Goal: Task Accomplishment & Management: Manage account settings

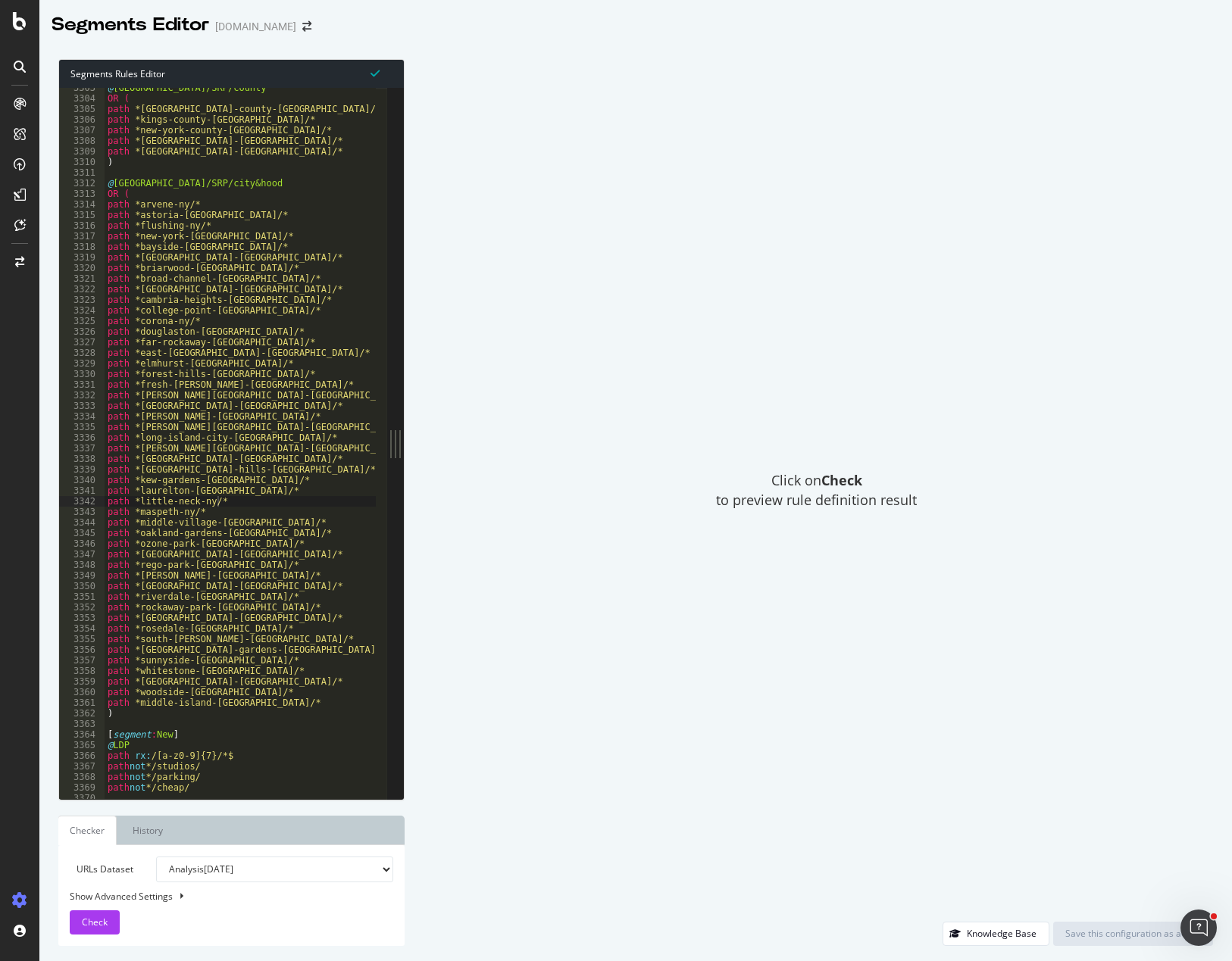
scroll to position [24115, 0]
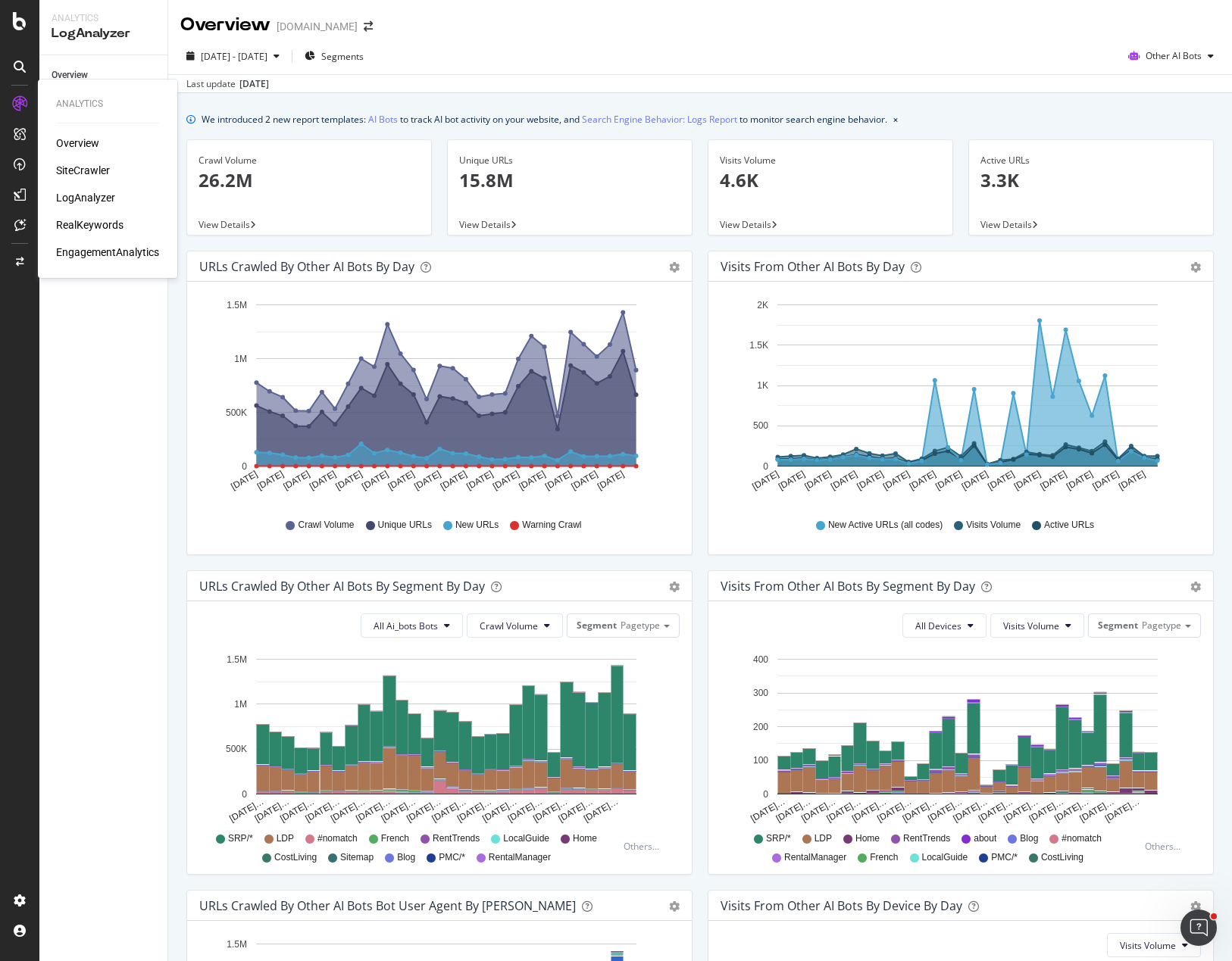
drag, startPoint x: 88, startPoint y: 221, endPoint x: 111, endPoint y: 223, distance: 23.1
click at [90, 222] on div "RealKeywords" at bounding box center [89, 224] width 67 height 15
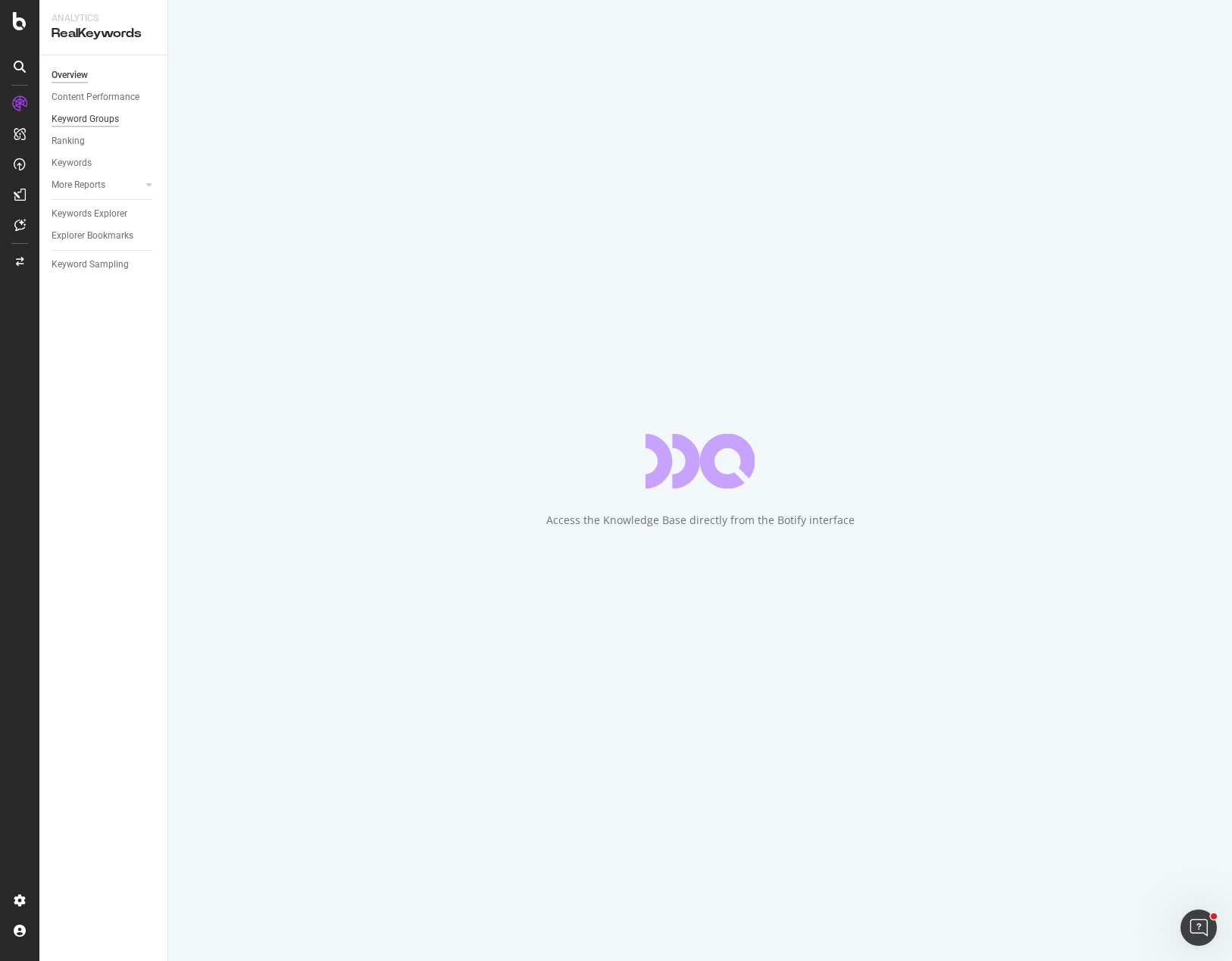
click at [88, 118] on div "Keyword Groups" at bounding box center [85, 119] width 67 height 16
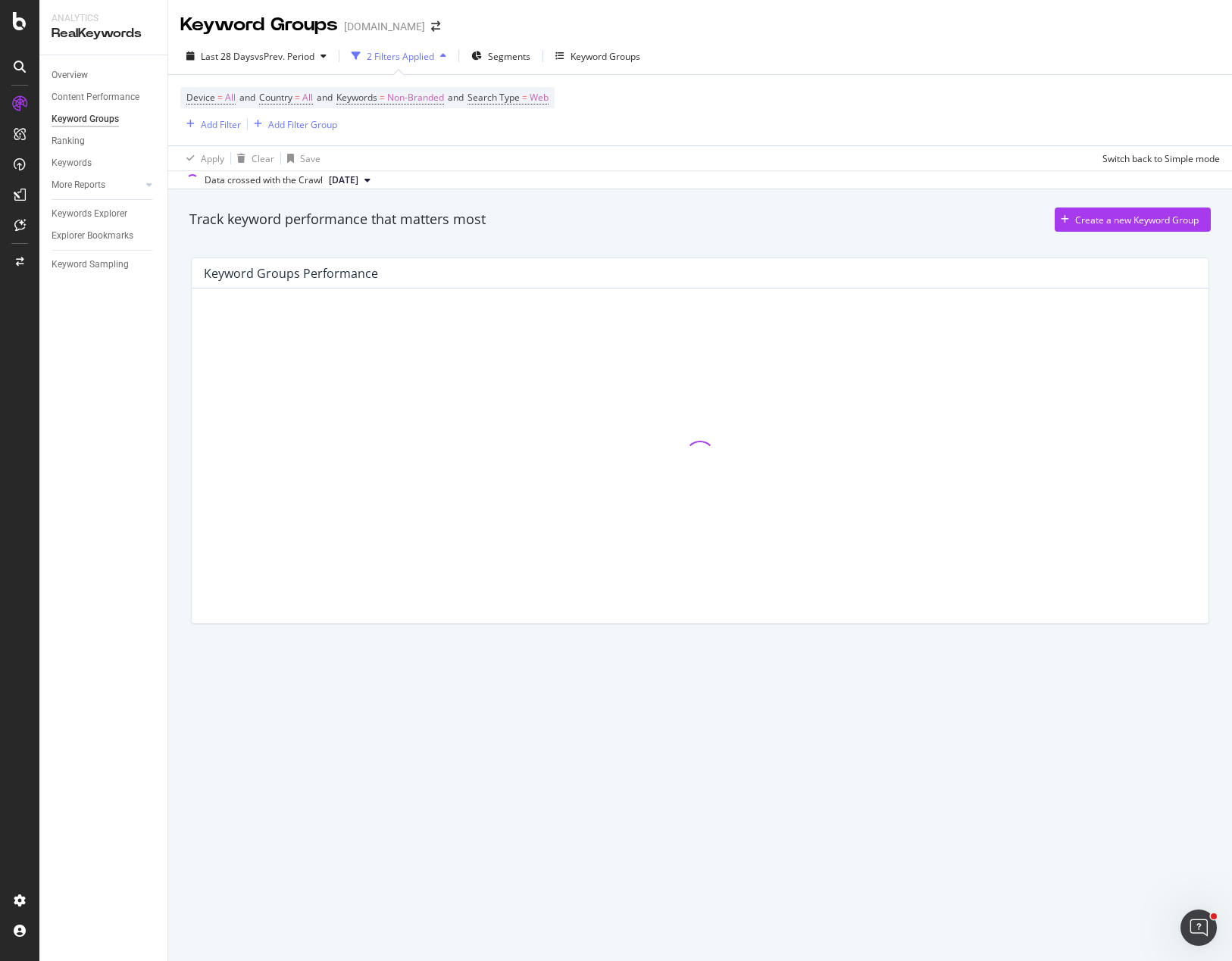
click at [631, 134] on div "Device = All and Country = All and Keywords = Non-Branded and Search Type = Web…" at bounding box center [699, 110] width 1039 height 70
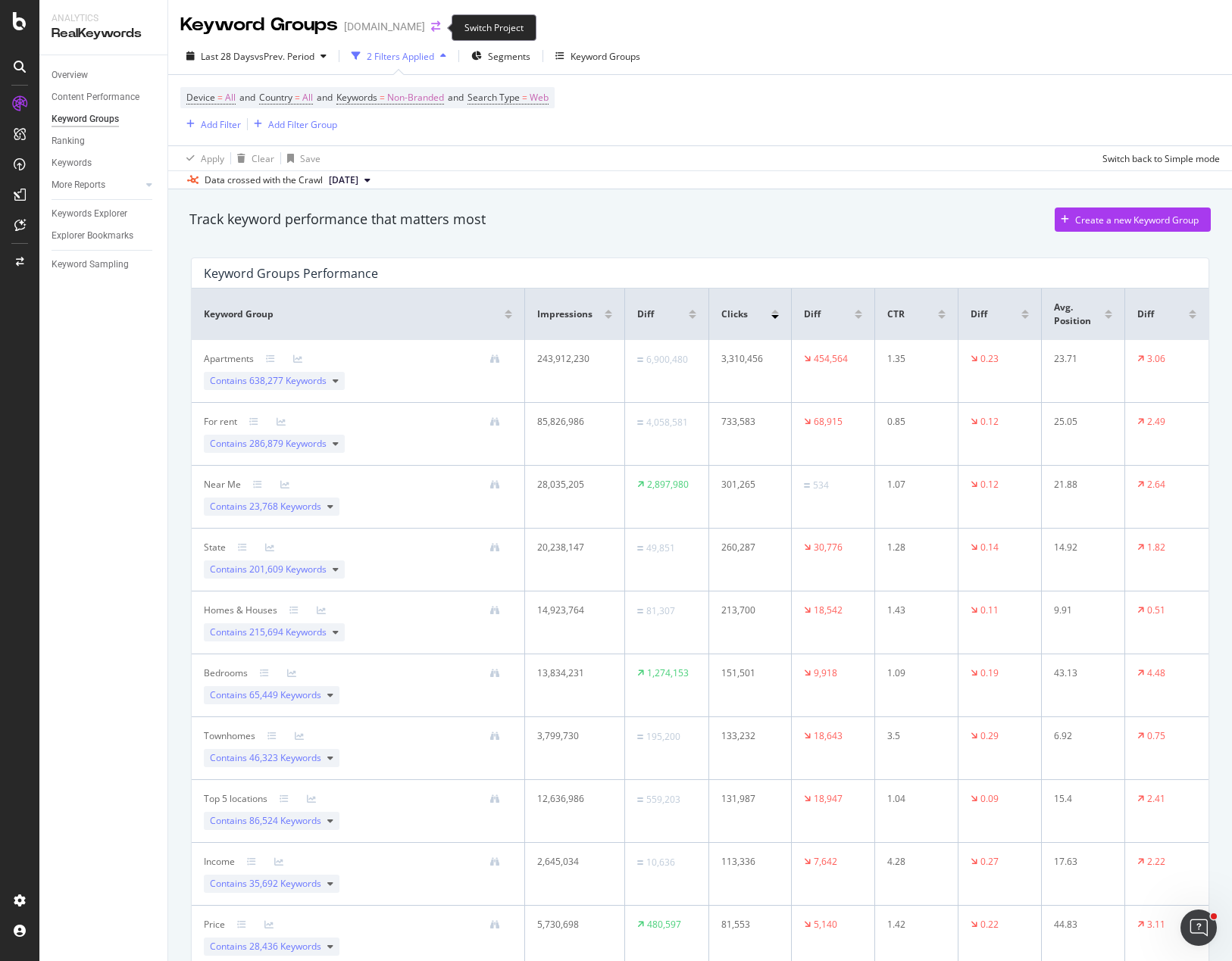
click at [438, 28] on icon "arrow-right-arrow-left" at bounding box center [435, 26] width 9 height 11
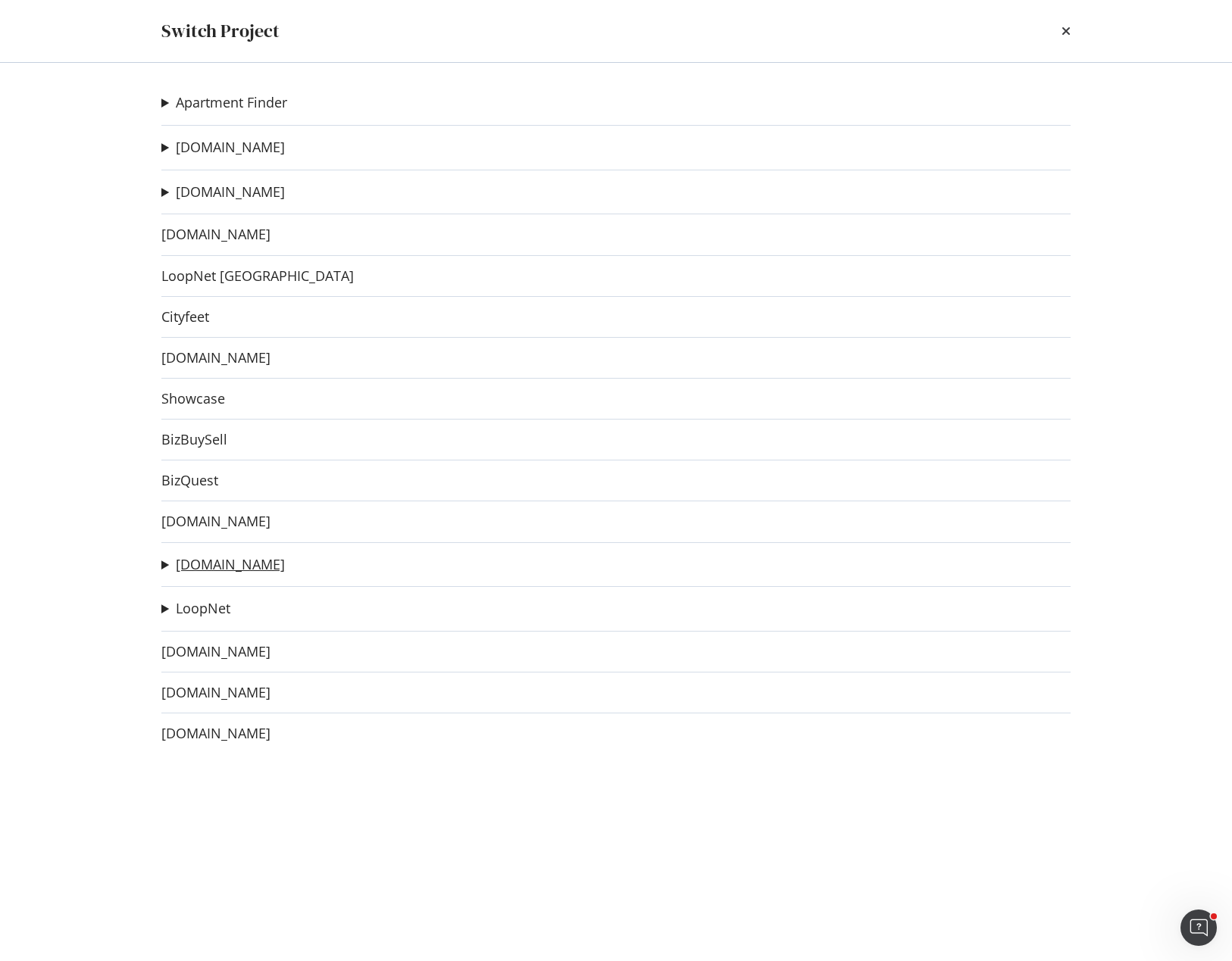
click at [197, 562] on link "[DOMAIN_NAME]" at bounding box center [230, 565] width 109 height 16
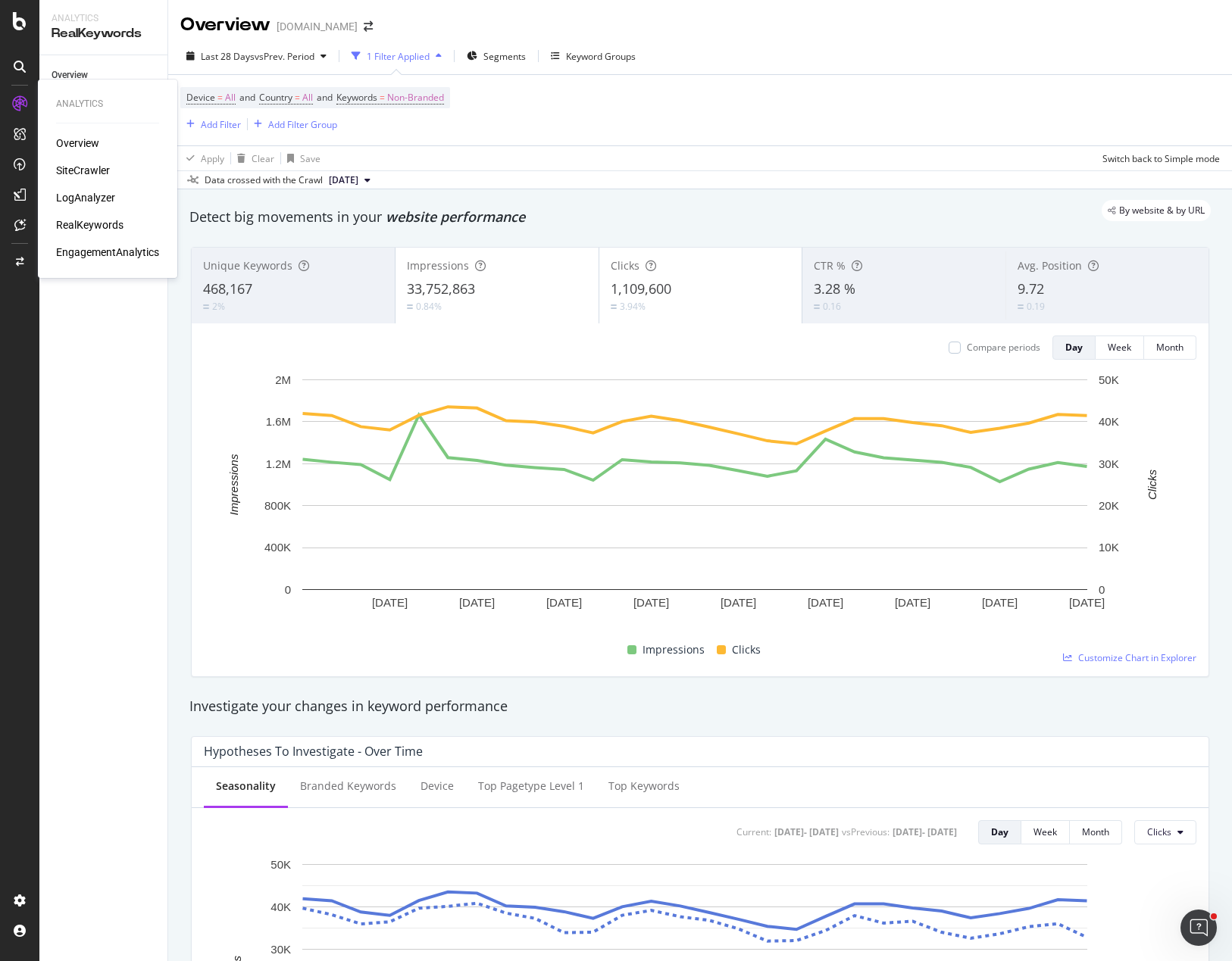
click at [98, 227] on div "RealKeywords" at bounding box center [89, 224] width 67 height 15
click at [214, 122] on div "Add Filter" at bounding box center [221, 125] width 41 height 13
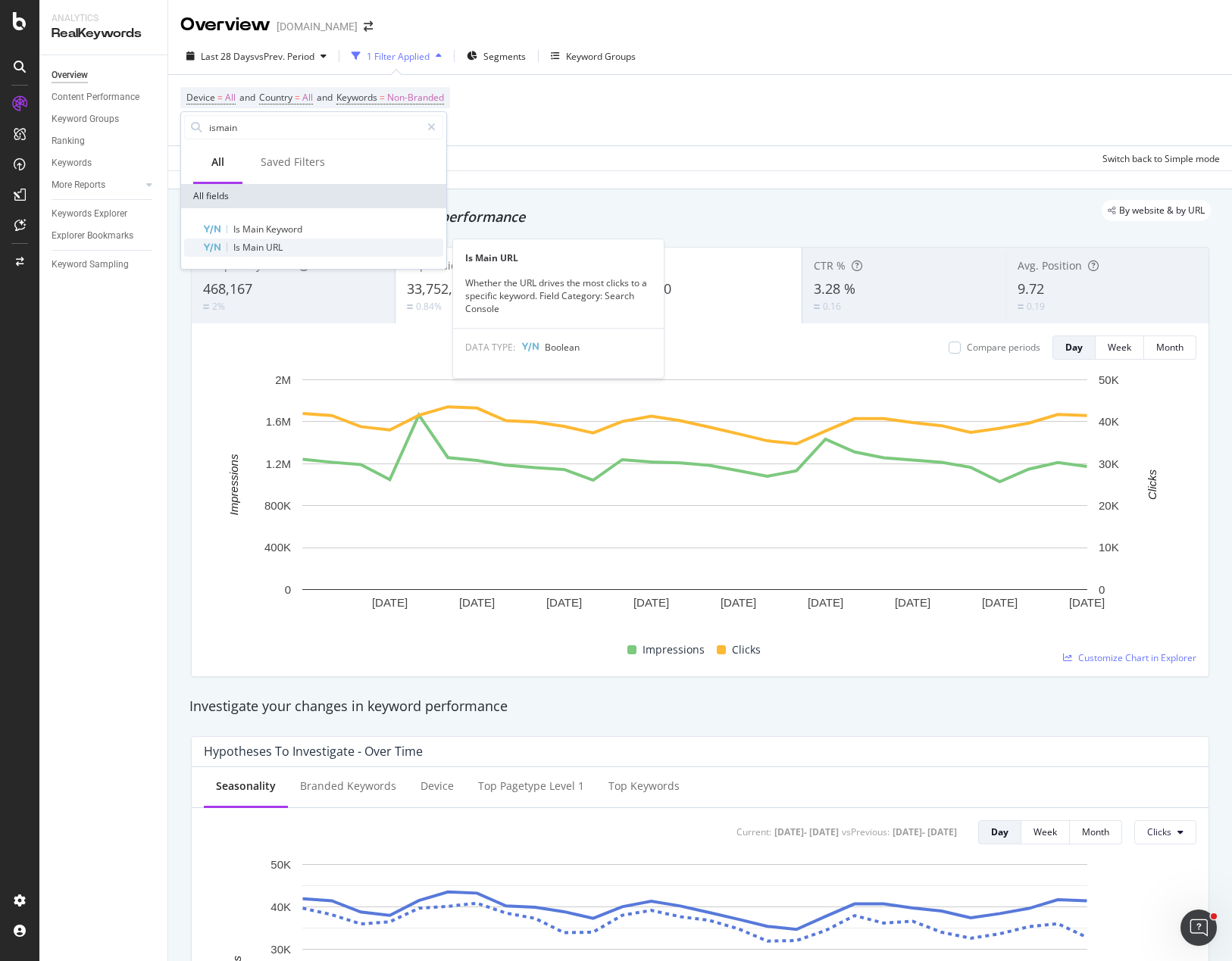
type input "ismain"
click at [292, 246] on div "Is Main URL" at bounding box center [323, 247] width 241 height 18
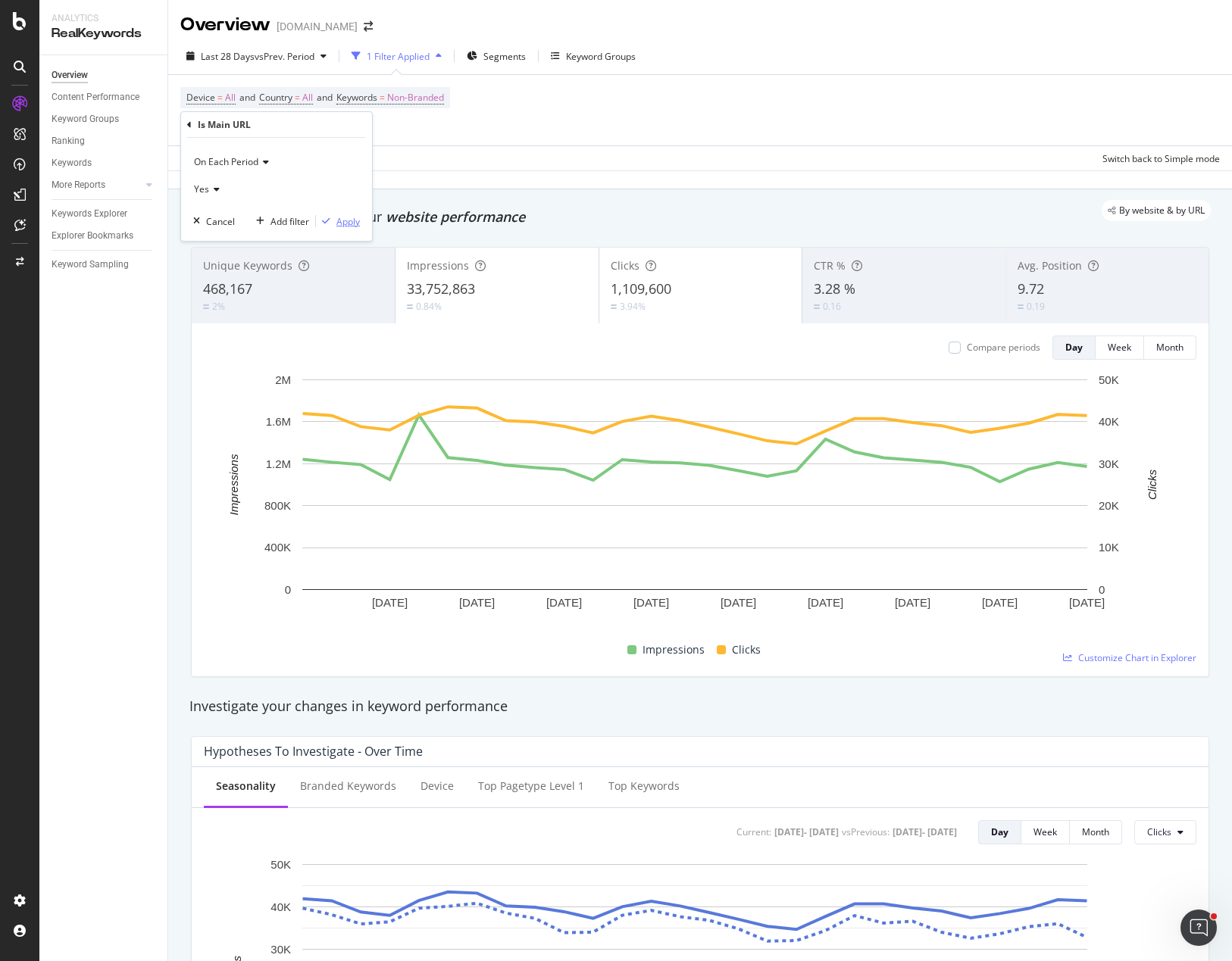
click at [337, 221] on div "Apply" at bounding box center [348, 221] width 24 height 13
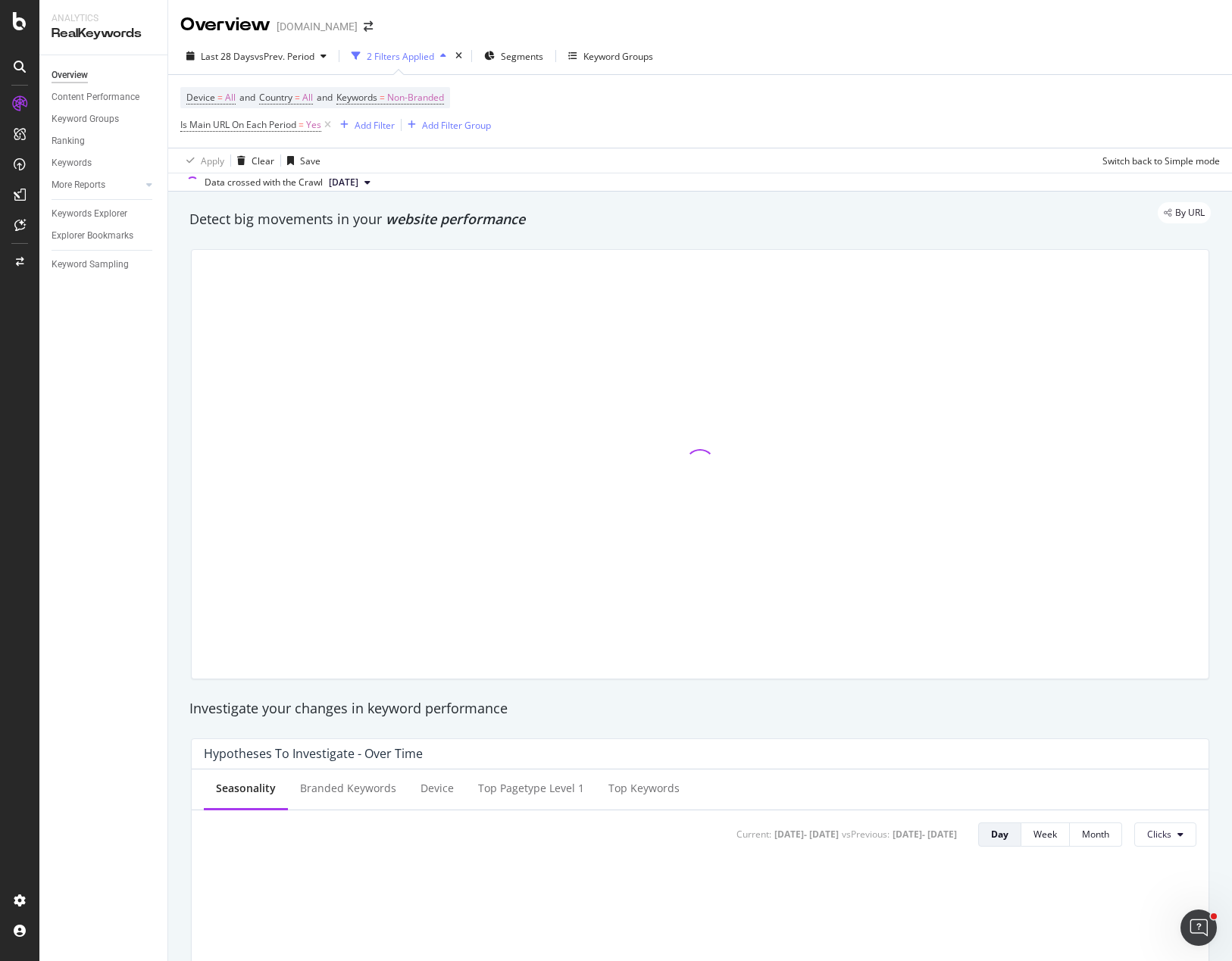
click at [795, 124] on div "Device = All and Country = All and Keywords = Non-Branded Is Main URL On Each P…" at bounding box center [699, 112] width 1039 height 73
click at [143, 476] on div "Overview Content Performance Keyword Groups Ranking Keywords More Reports Count…" at bounding box center [104, 508] width 128 height 906
click at [83, 122] on div "Keyword Groups" at bounding box center [85, 119] width 67 height 16
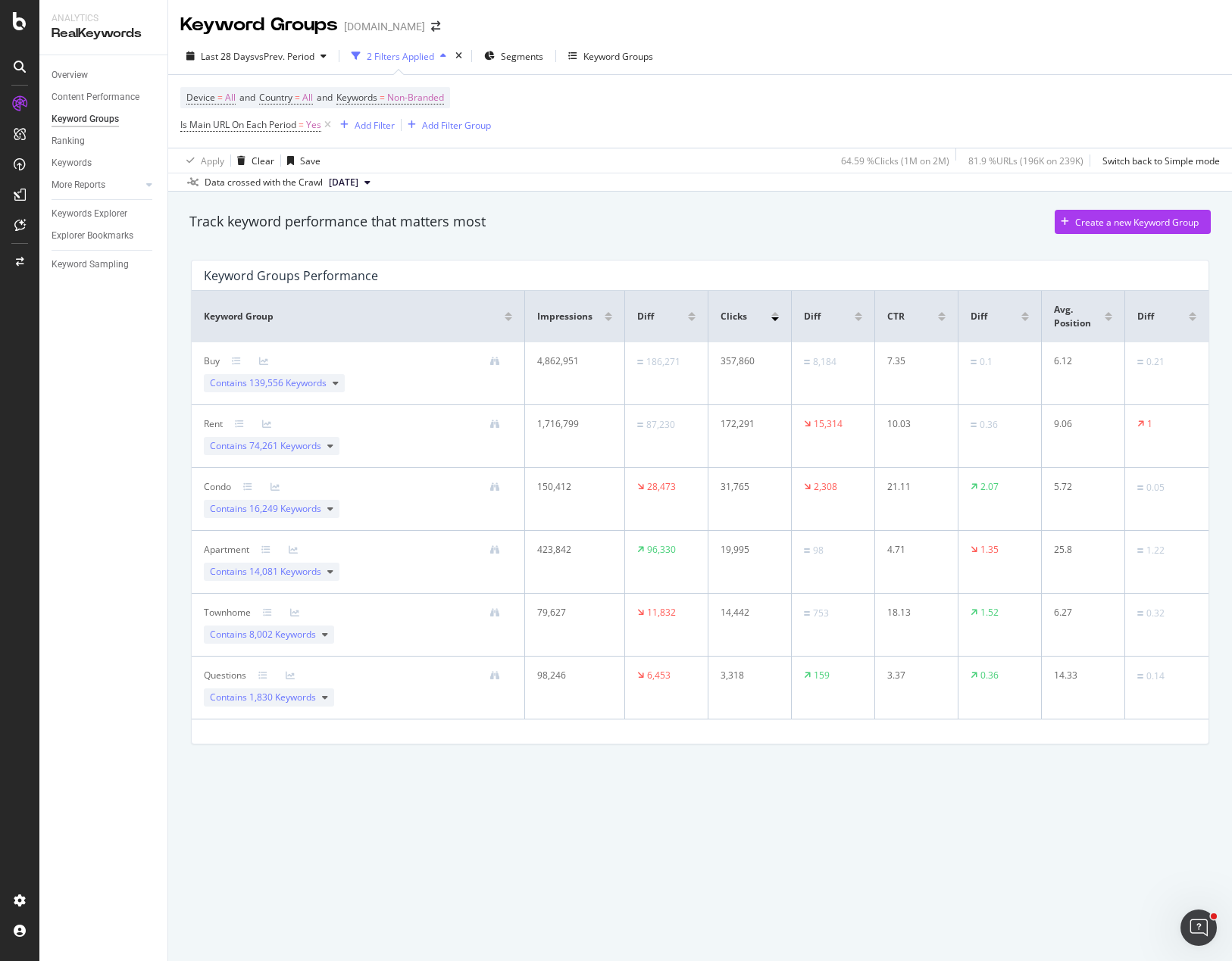
click at [580, 125] on div "Device = All and Country = All and Keywords = Non-Branded Is Main URL On Each P…" at bounding box center [699, 112] width 1039 height 73
click at [72, 74] on div "Overview" at bounding box center [70, 75] width 36 height 16
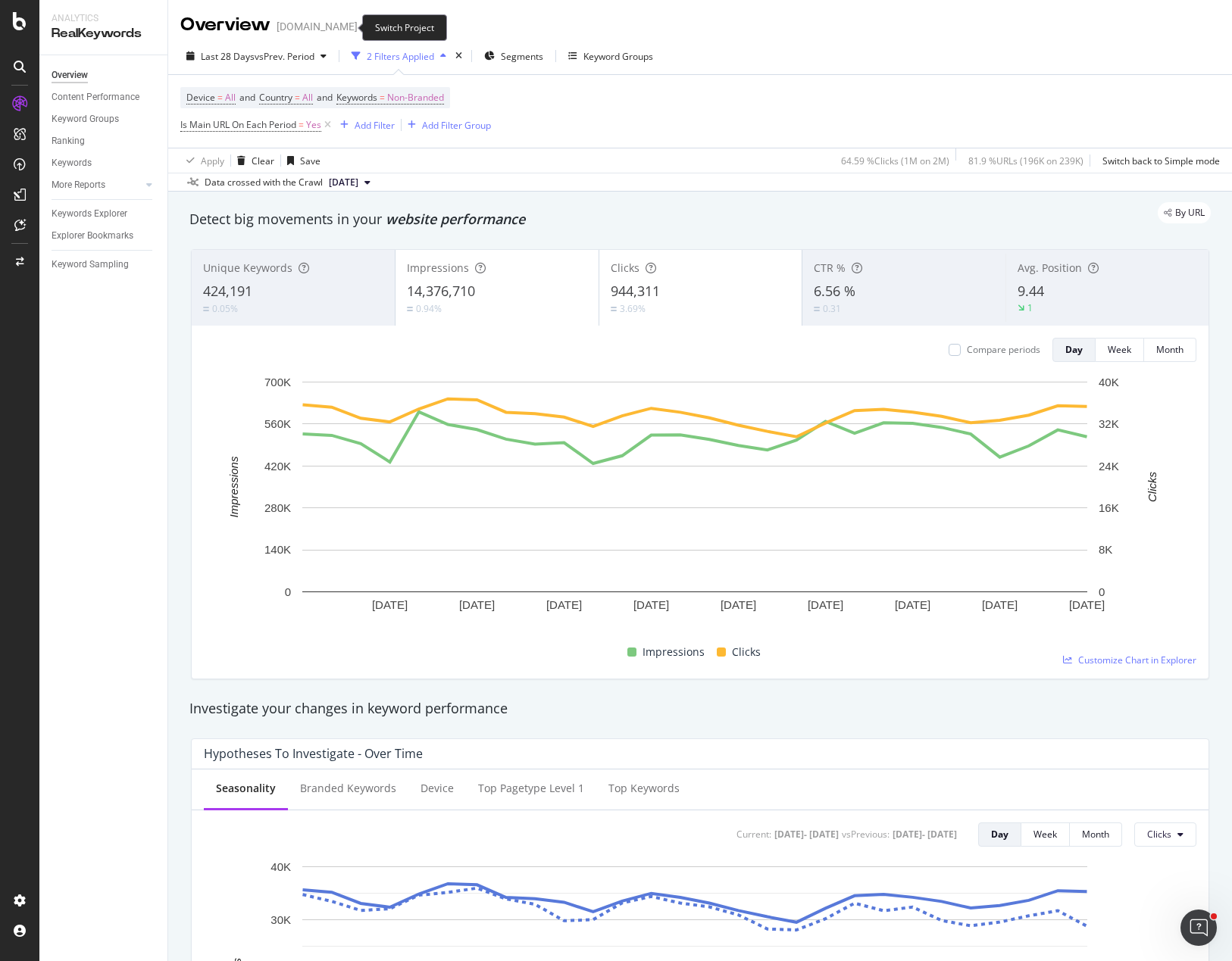
click at [364, 28] on icon "arrow-right-arrow-left" at bounding box center [368, 26] width 9 height 11
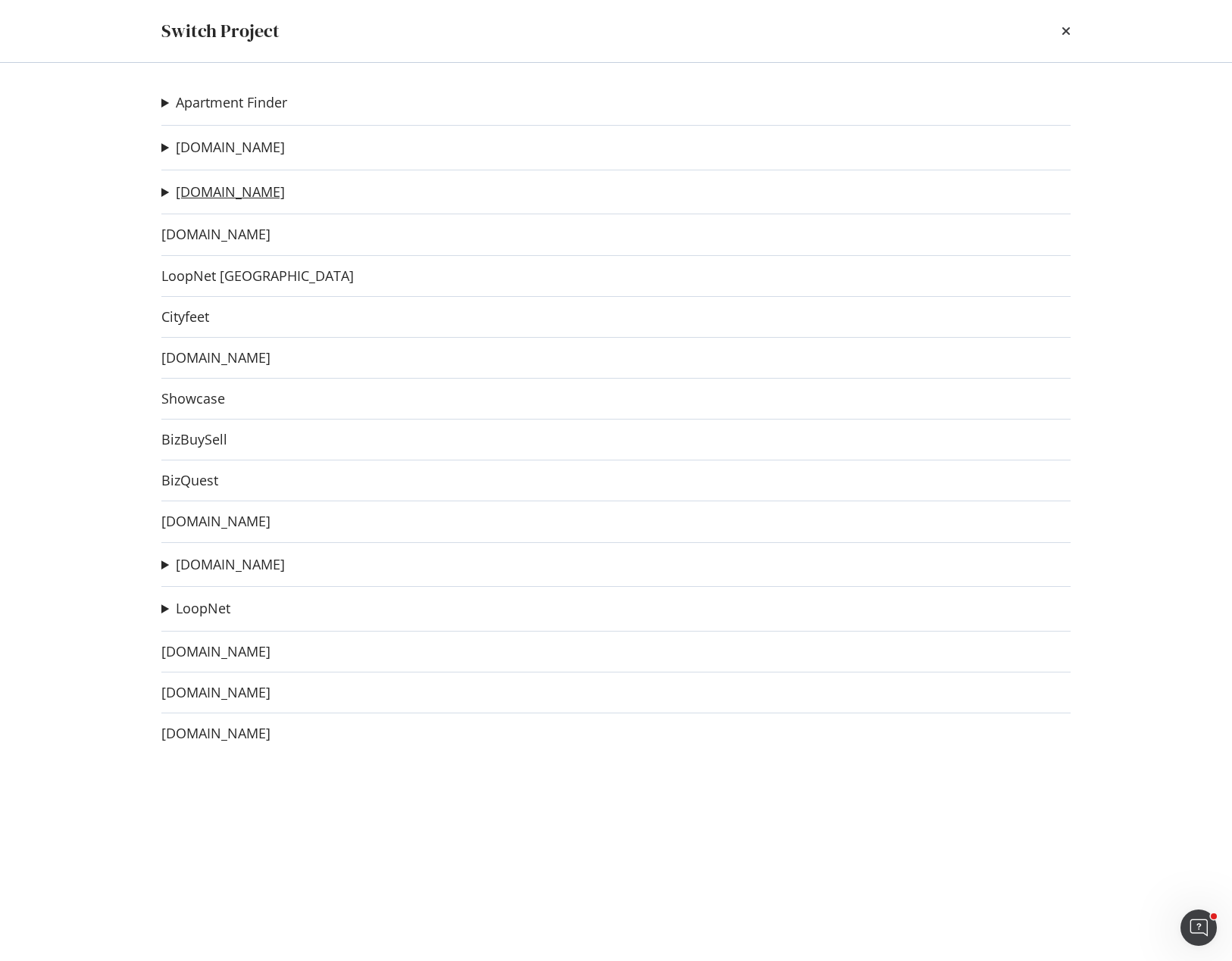
click at [224, 192] on link "[DOMAIN_NAME]" at bounding box center [230, 192] width 109 height 16
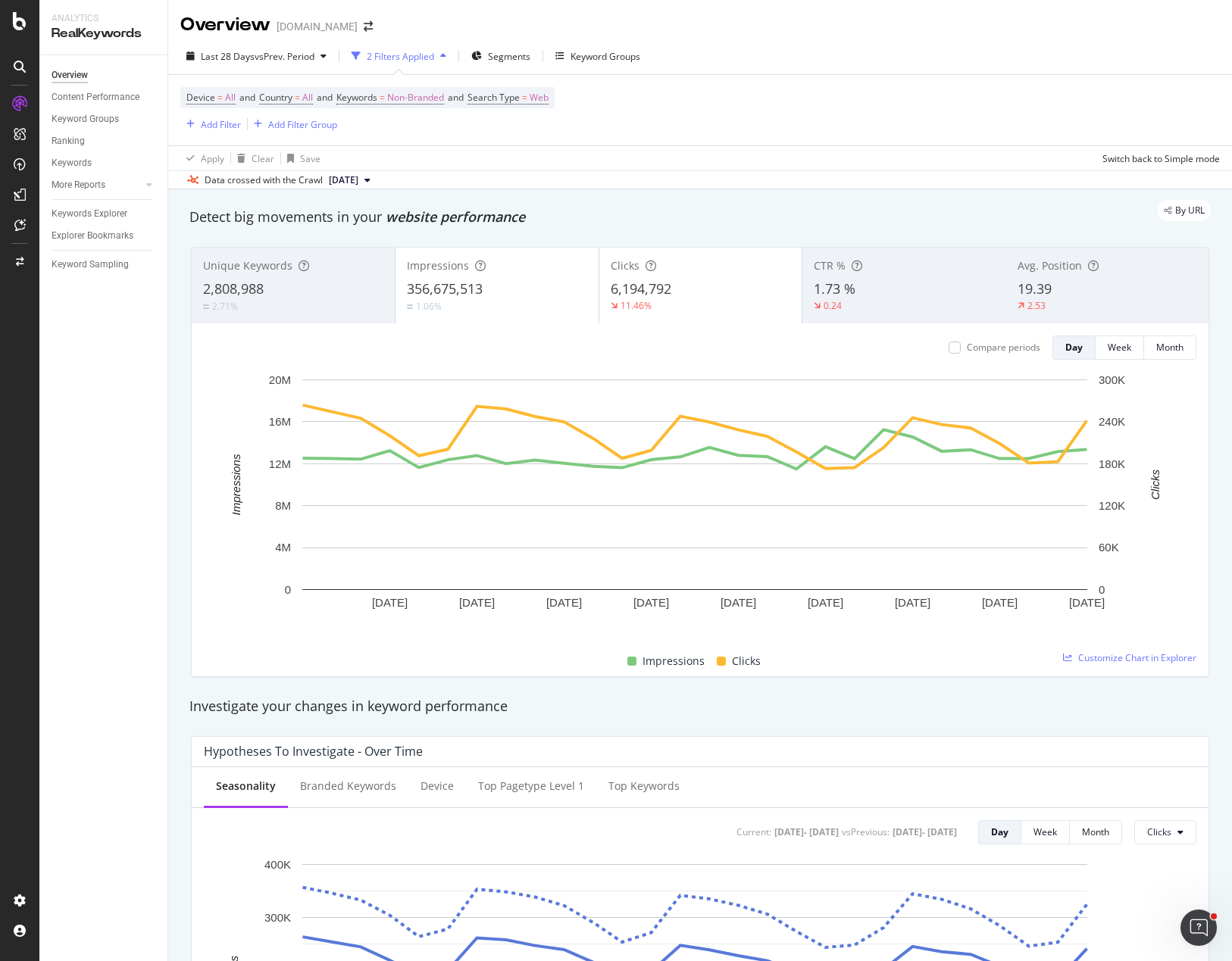
click at [150, 361] on div "Overview Content Performance Keyword Groups Ranking Keywords More Reports Count…" at bounding box center [104, 508] width 128 height 906
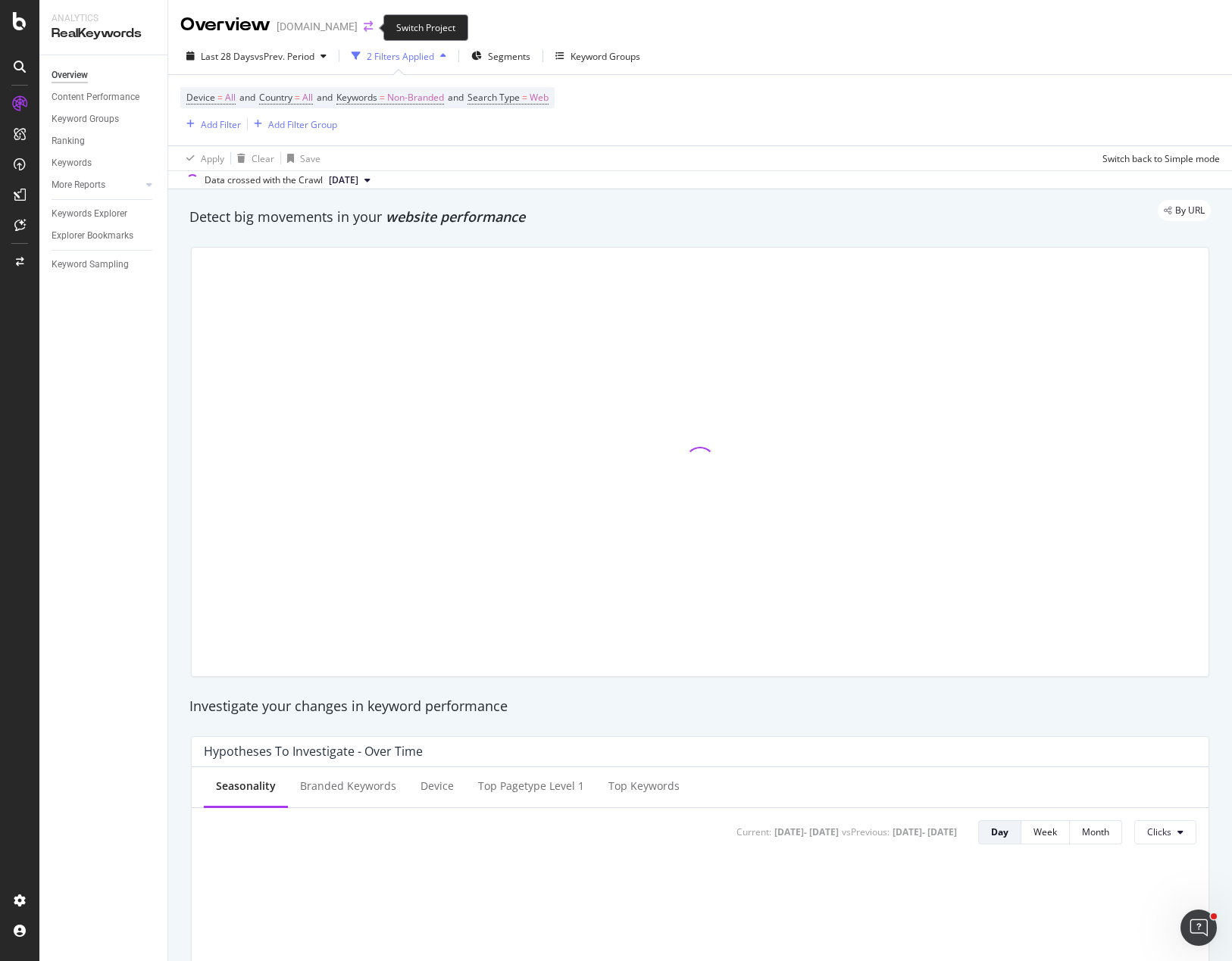
click at [366, 28] on icon "arrow-right-arrow-left" at bounding box center [368, 26] width 9 height 11
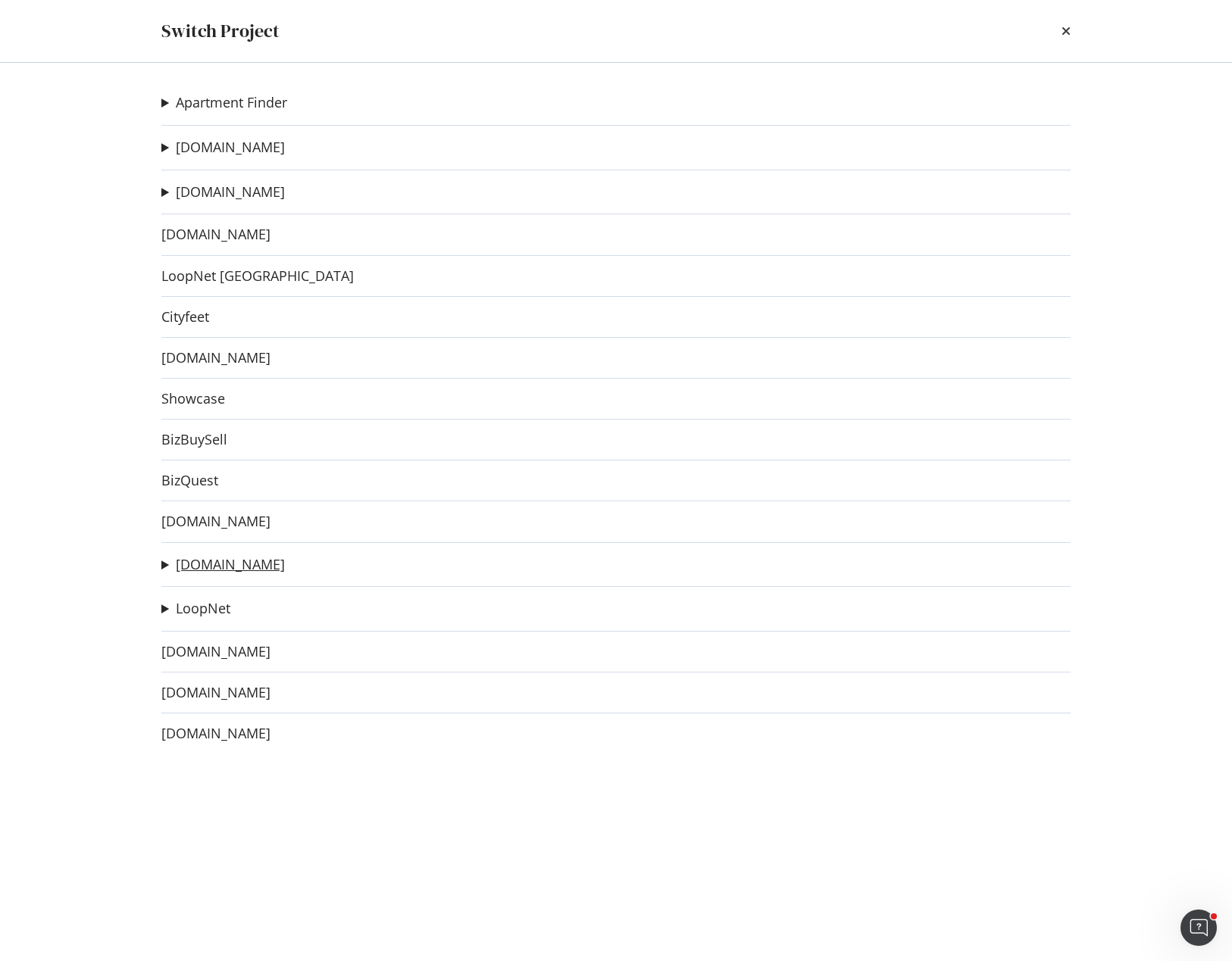
click at [214, 566] on link "[DOMAIN_NAME]" at bounding box center [230, 565] width 109 height 16
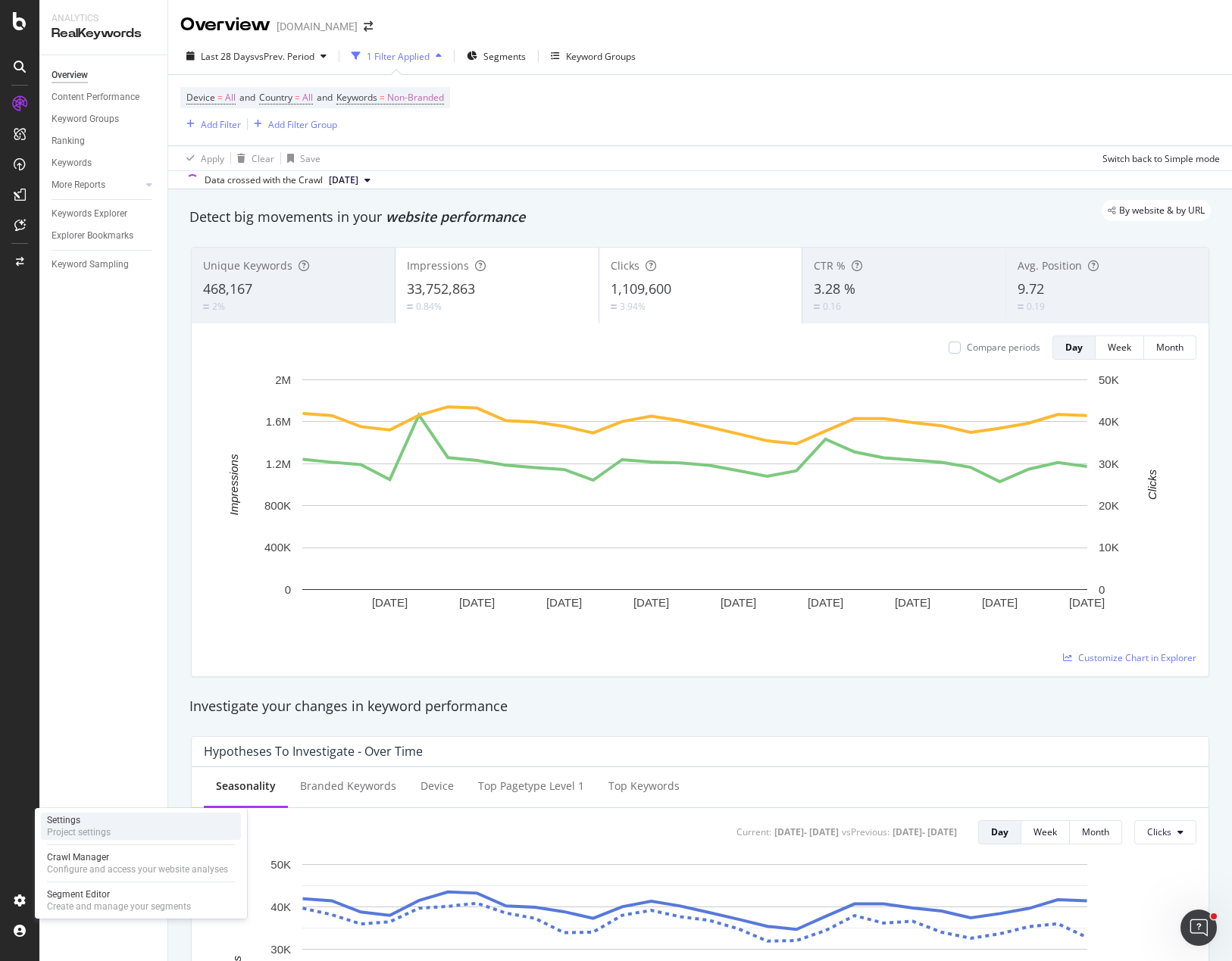
click at [95, 829] on div "Project settings" at bounding box center [79, 832] width 64 height 12
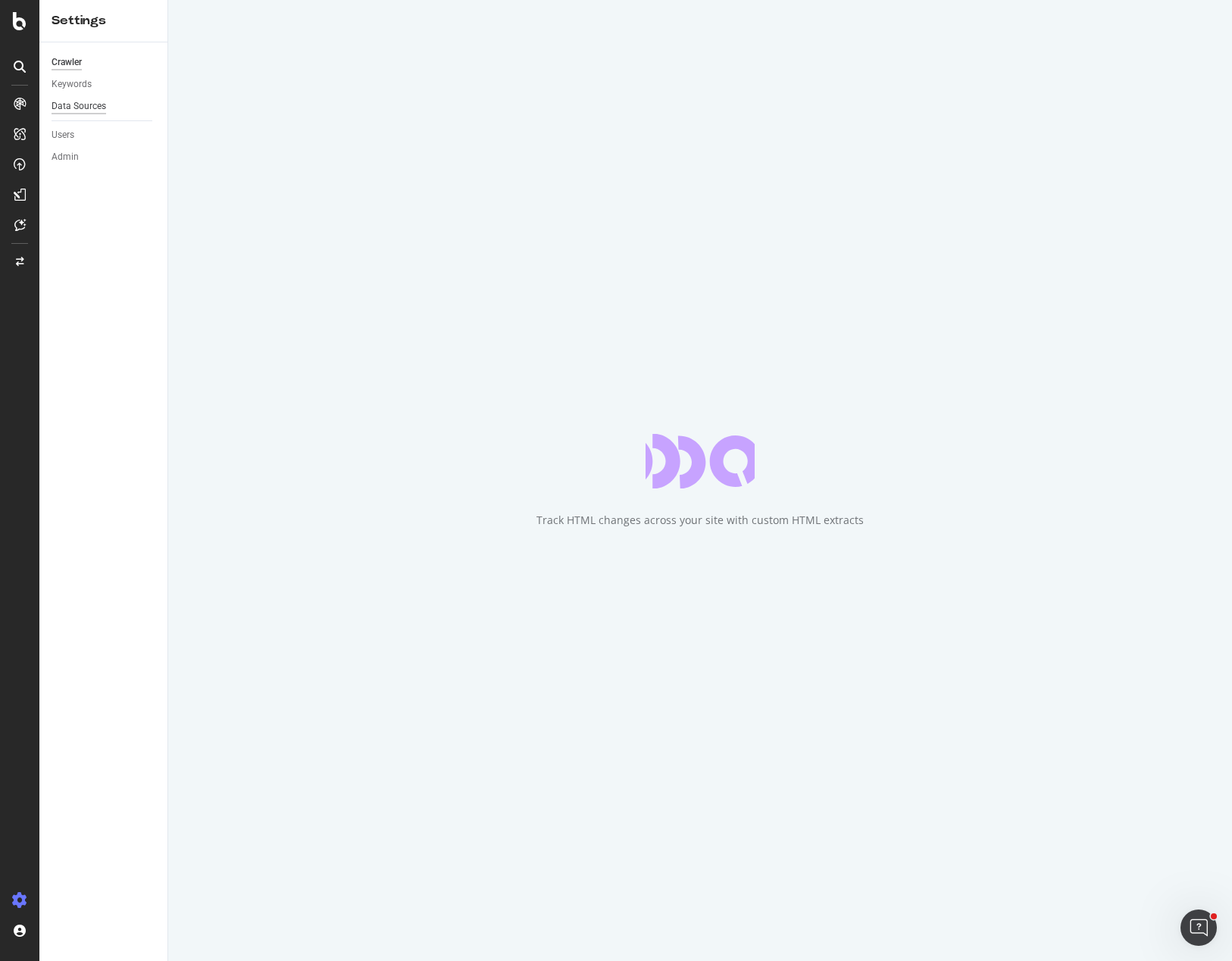
click at [81, 105] on div "Data Sources" at bounding box center [79, 106] width 54 height 16
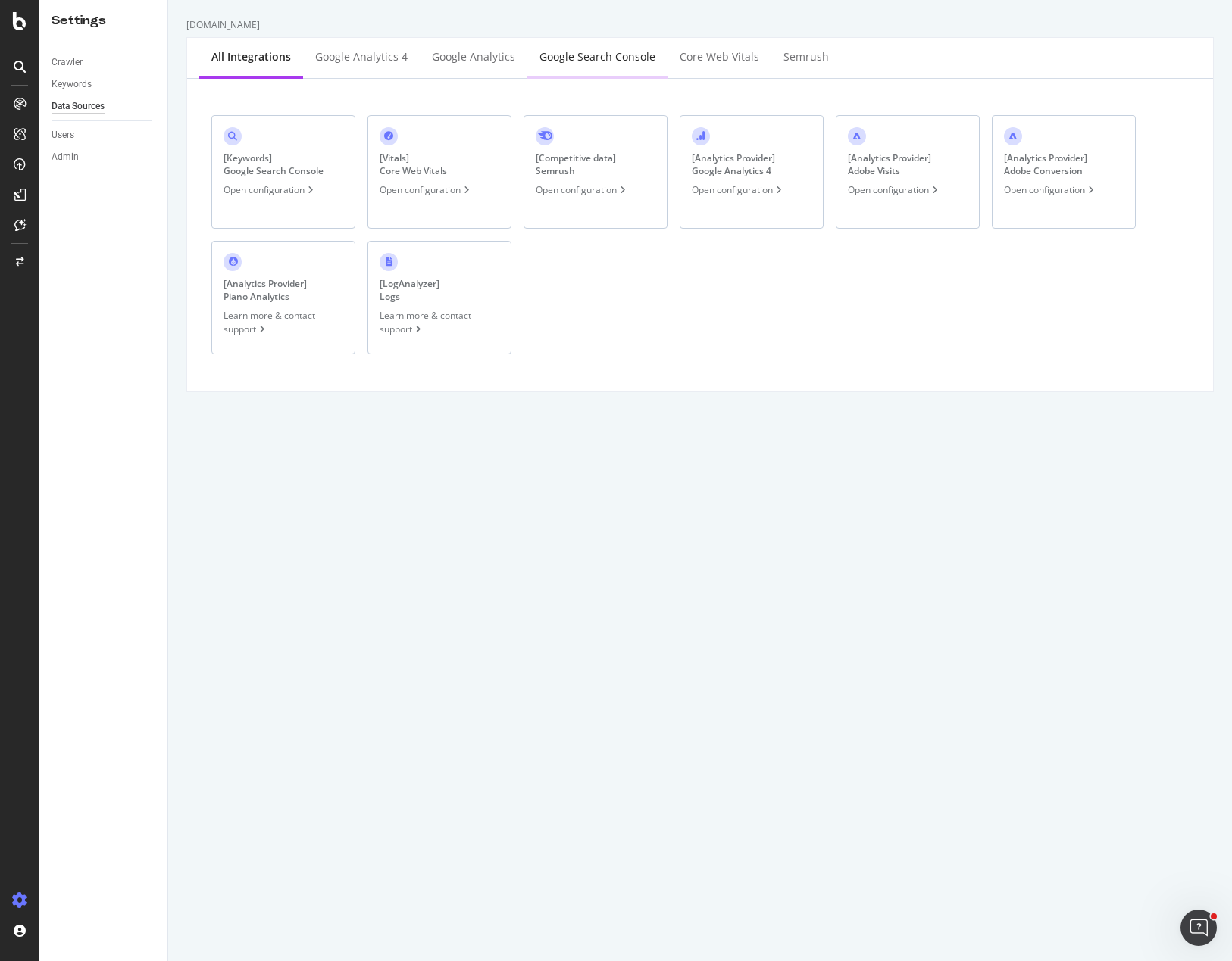
click at [607, 56] on div "Google Search Console" at bounding box center [597, 57] width 116 height 15
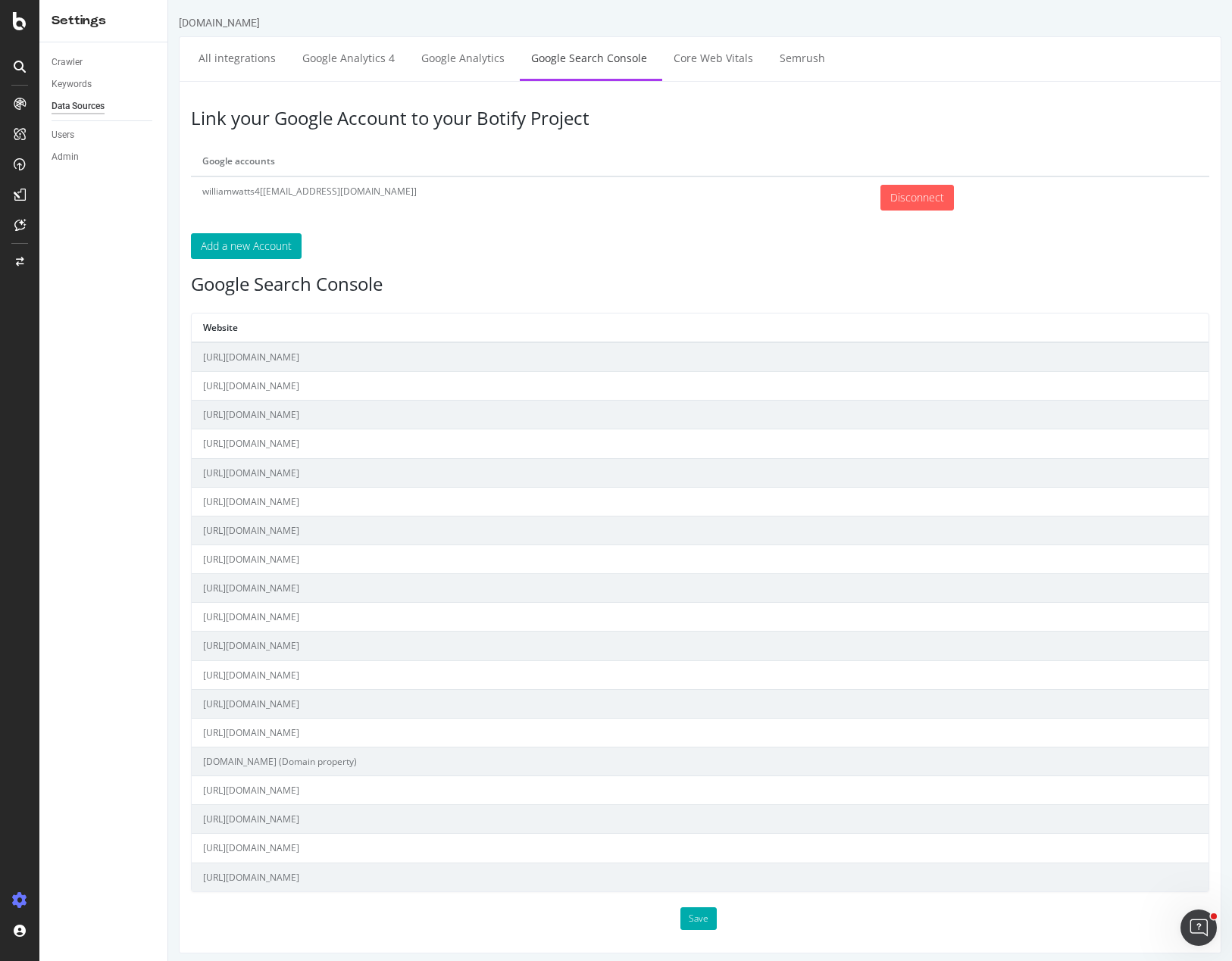
click at [430, 229] on div "Link your Google Account to your Botify Project Google accounts williamwatts4[[…" at bounding box center [700, 517] width 1042 height 873
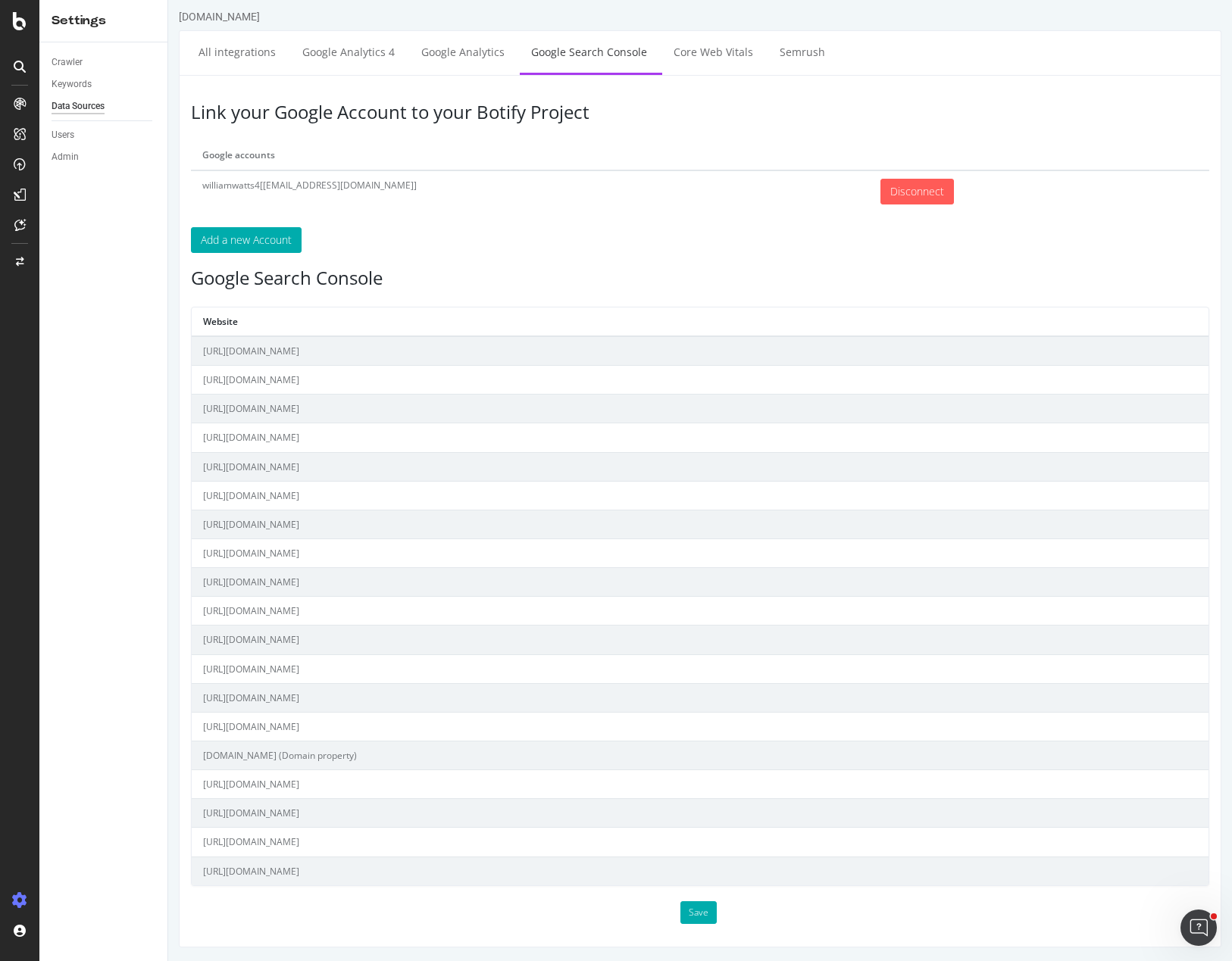
scroll to position [7, 0]
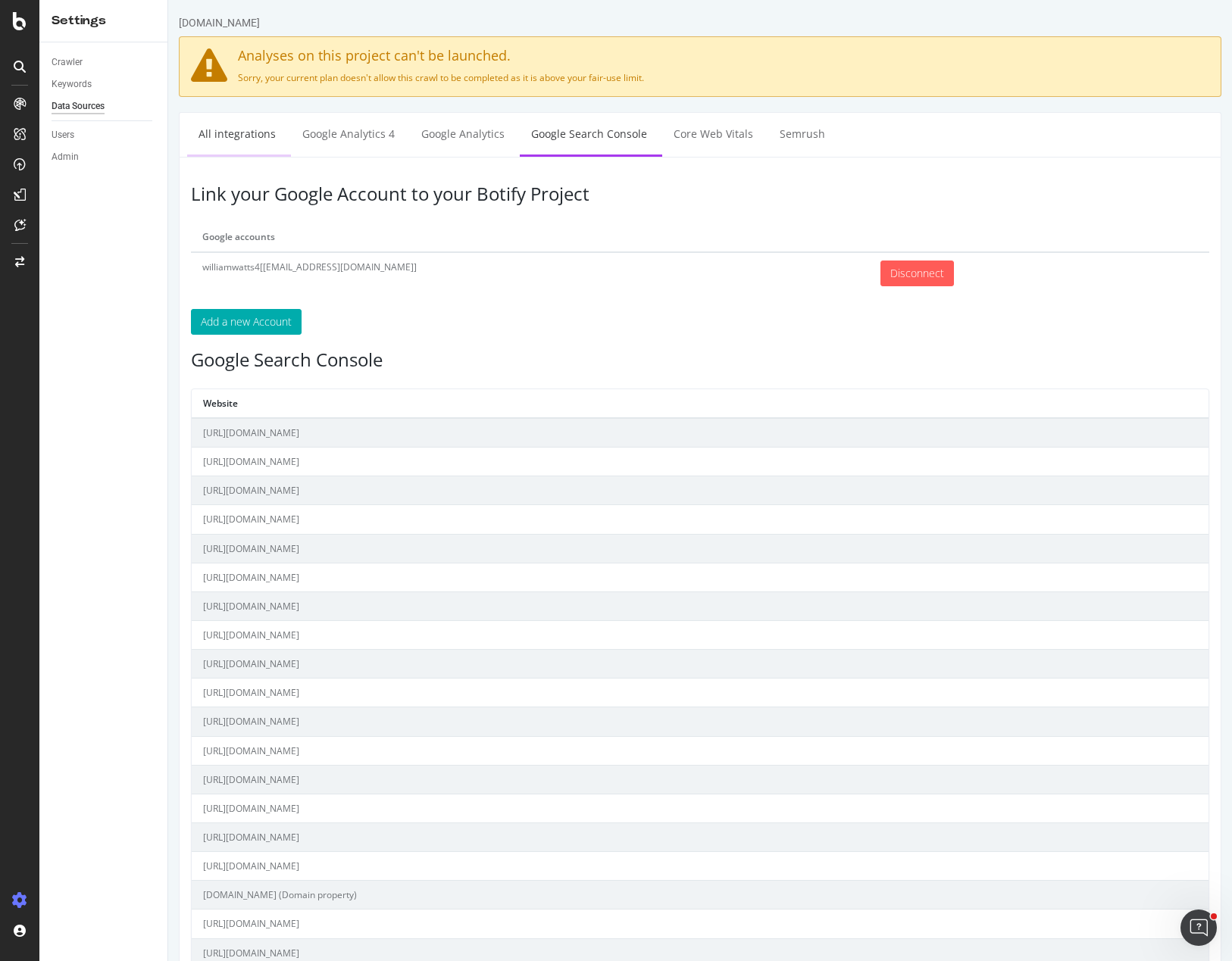
click at [225, 129] on link "All integrations" at bounding box center [237, 133] width 100 height 41
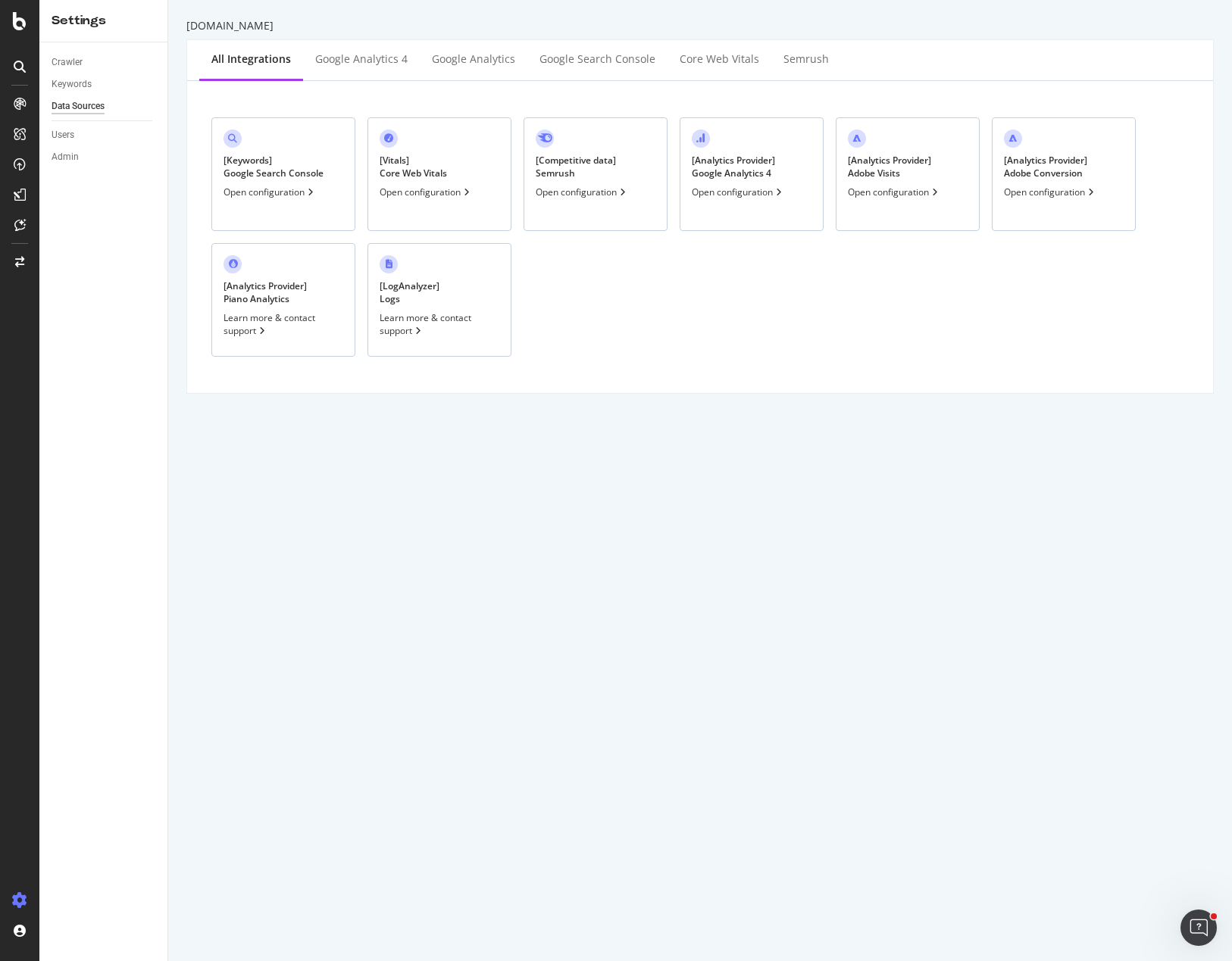
click at [250, 169] on div "[ Keywords ] Google Search Console" at bounding box center [273, 167] width 100 height 26
